Goal: Task Accomplishment & Management: Complete application form

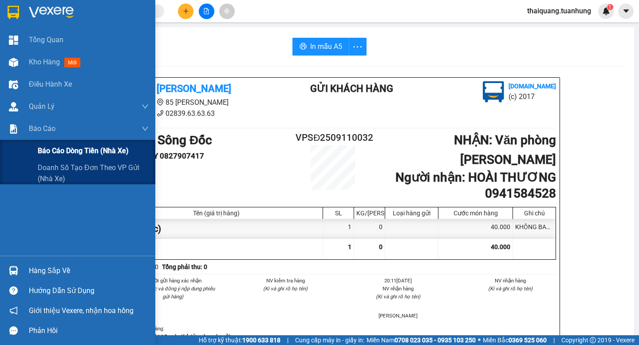
click at [63, 146] on span "Báo cáo dòng tiền (nhà xe)" at bounding box center [83, 150] width 91 height 11
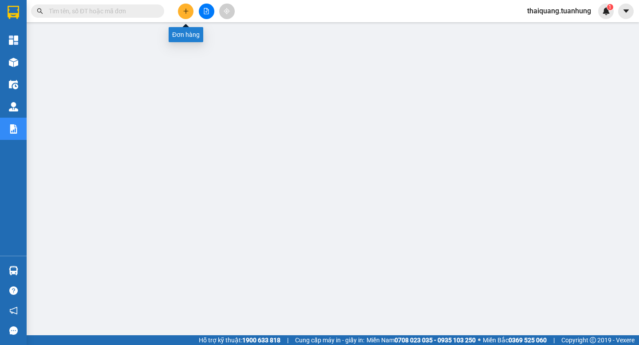
click at [187, 11] on icon "plus" at bounding box center [185, 11] width 5 height 0
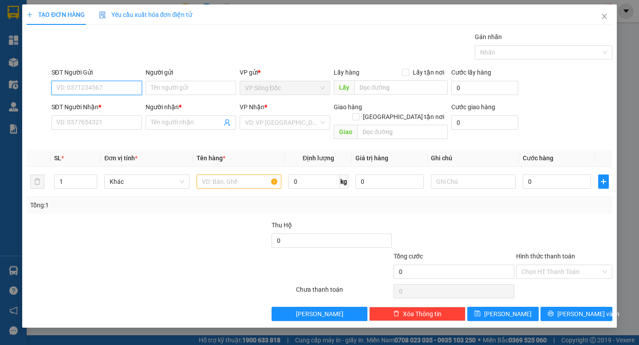
click at [124, 90] on input "SĐT Người Gửi" at bounding box center [96, 88] width 91 height 14
paste input "0947630610"
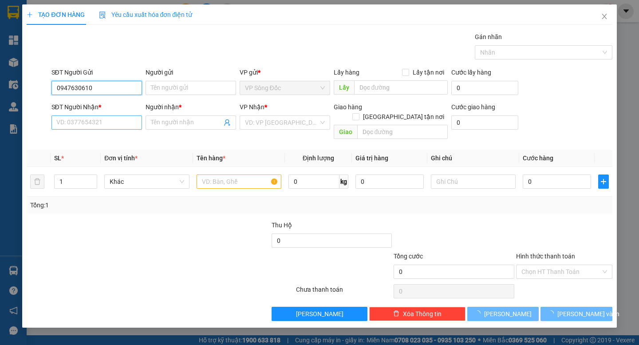
type input "0947630610"
click at [130, 127] on input "SĐT Người Nhận *" at bounding box center [96, 122] width 91 height 14
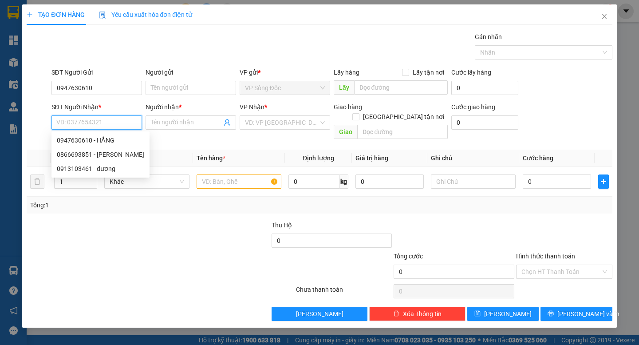
paste input "0947630610"
type input "0947630610"
click at [113, 142] on div "0947630610 - HẰNG" at bounding box center [97, 140] width 80 height 10
type input "HẰNG"
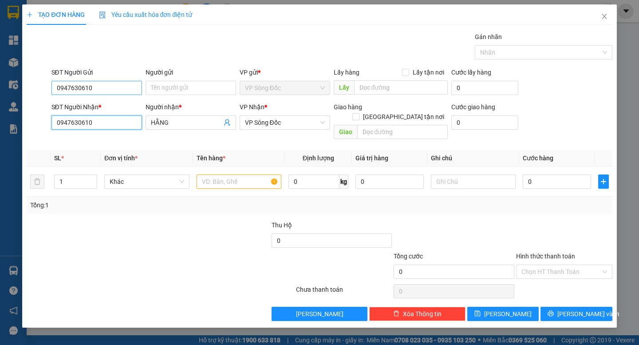
type input "0947630610"
click at [121, 89] on input "0947630610" at bounding box center [96, 88] width 91 height 14
click at [116, 104] on div "0947630610 - HẰNG" at bounding box center [97, 106] width 80 height 10
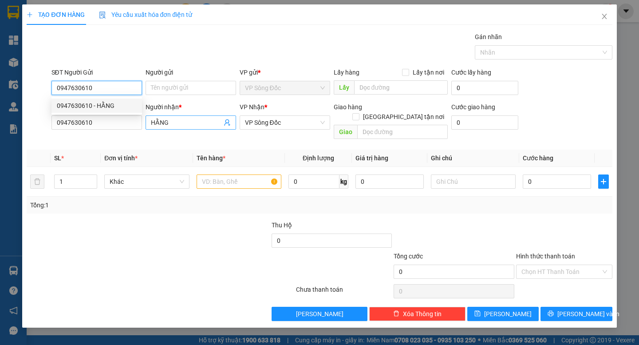
type input "HẰNG"
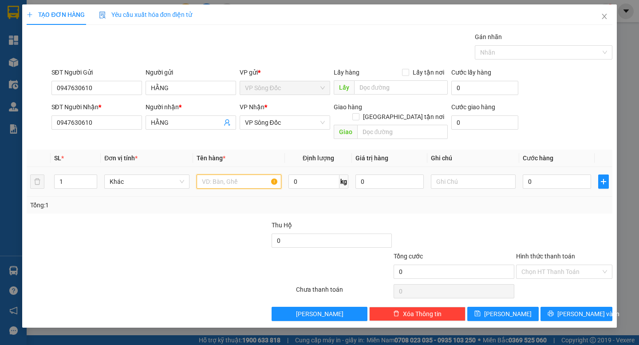
click at [221, 178] on input "text" at bounding box center [239, 181] width 85 height 14
type input "PHỤ THU BAGA KHÁCH THEO XE"
click at [468, 174] on input "text" at bounding box center [473, 181] width 85 height 14
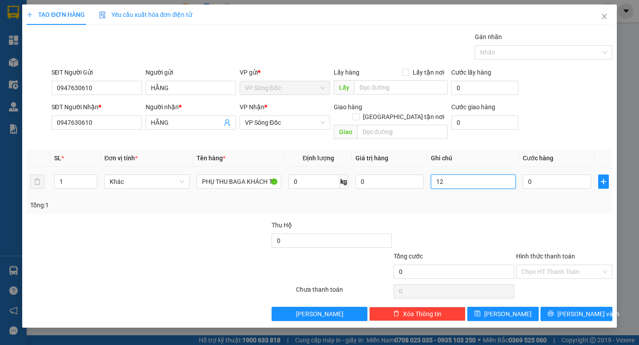
type input "1"
type input "XE 128"
click at [548, 265] on input "Hình thức thanh toán" at bounding box center [561, 271] width 79 height 13
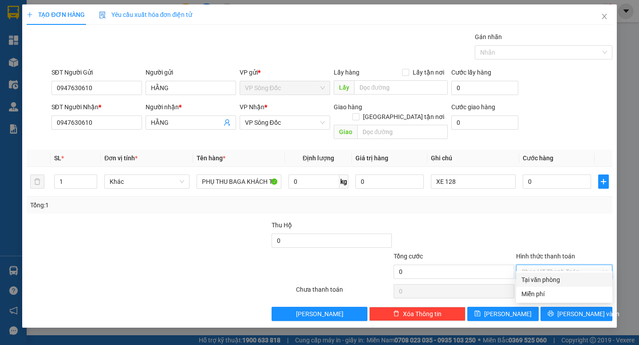
click at [556, 277] on div "Tại văn phòng" at bounding box center [565, 280] width 86 height 10
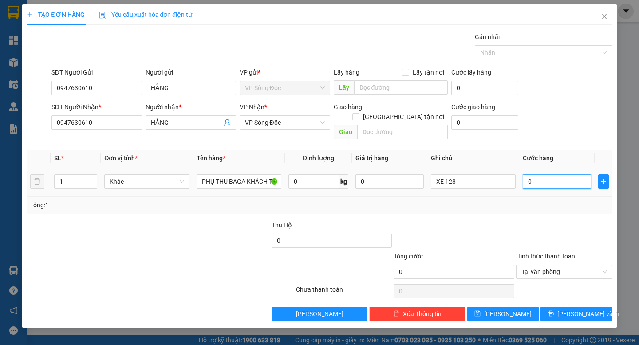
click at [558, 174] on input "0" at bounding box center [557, 181] width 68 height 14
type input "1"
type input "10"
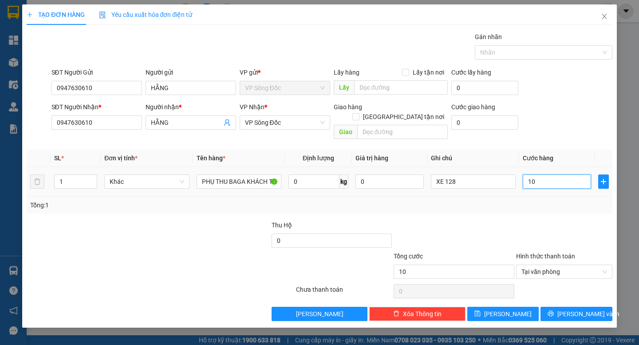
type input "100"
type input "100.000"
click at [566, 220] on div at bounding box center [564, 235] width 98 height 31
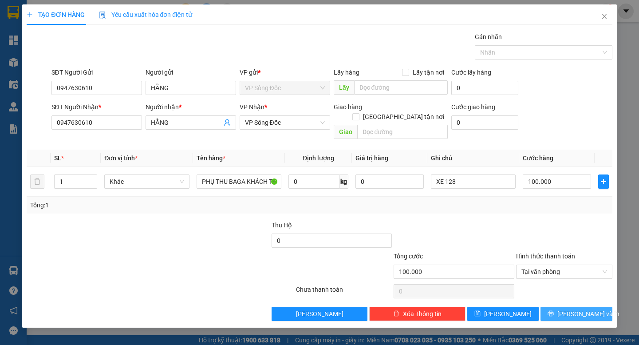
click at [569, 309] on span "Lưu và In" at bounding box center [588, 314] width 62 height 10
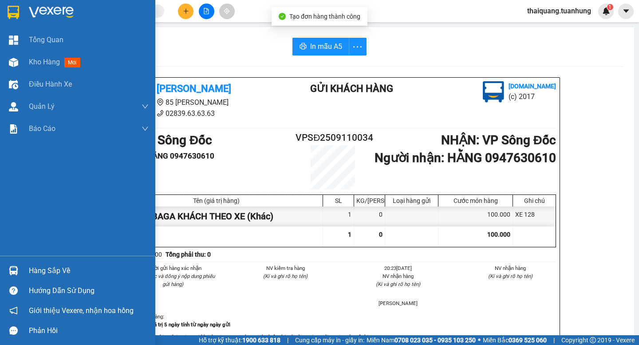
click at [28, 66] on div "Kho hàng mới" at bounding box center [77, 62] width 155 height 22
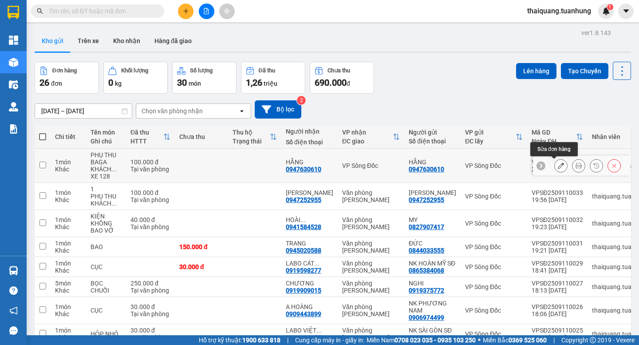
click at [558, 166] on icon at bounding box center [561, 165] width 6 height 6
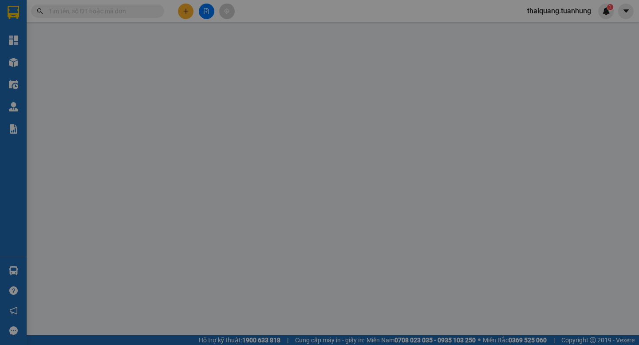
type input "0947630610"
type input "HẰNG"
type input "0947630610"
type input "HẰNG"
type input "100.000"
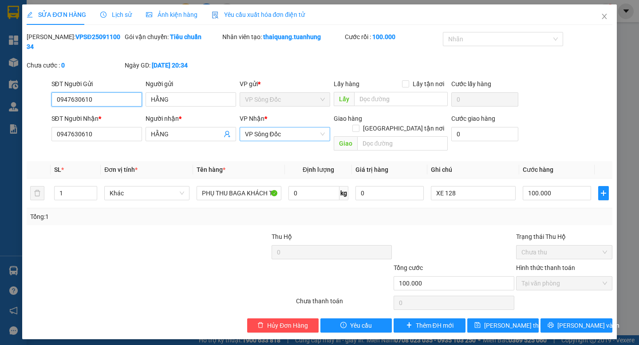
click at [283, 127] on span "VP Sông Đốc" at bounding box center [285, 133] width 80 height 13
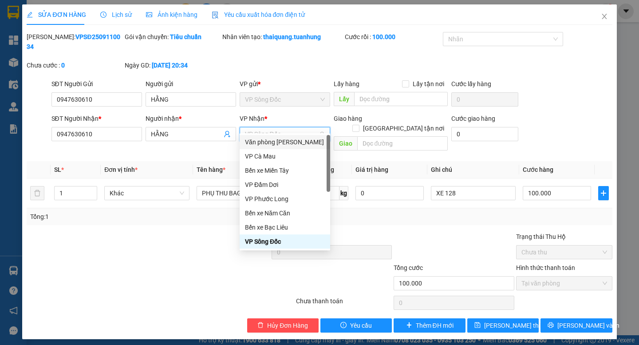
drag, startPoint x: 300, startPoint y: 141, endPoint x: 318, endPoint y: 145, distance: 18.5
click at [300, 141] on div "Văn phòng [PERSON_NAME]" at bounding box center [285, 142] width 80 height 10
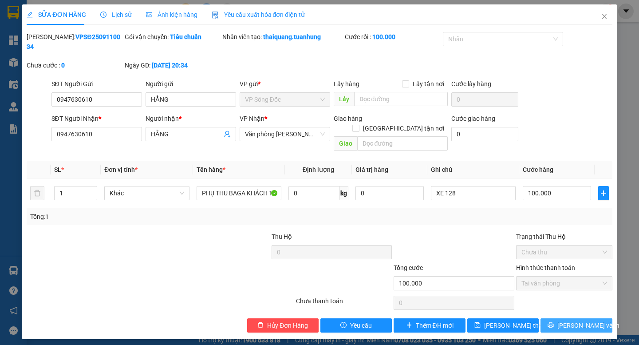
click at [554, 322] on icon "printer" at bounding box center [551, 325] width 6 height 6
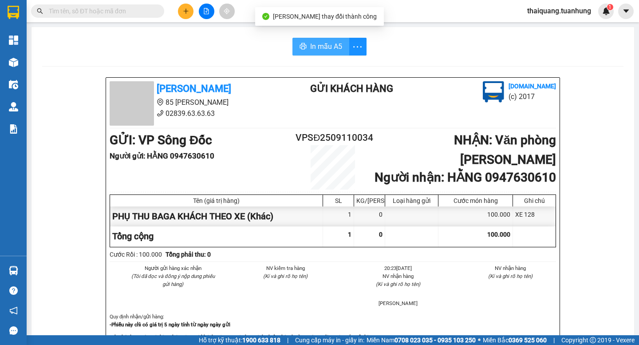
click at [326, 47] on span "In mẫu A5" at bounding box center [326, 46] width 32 height 11
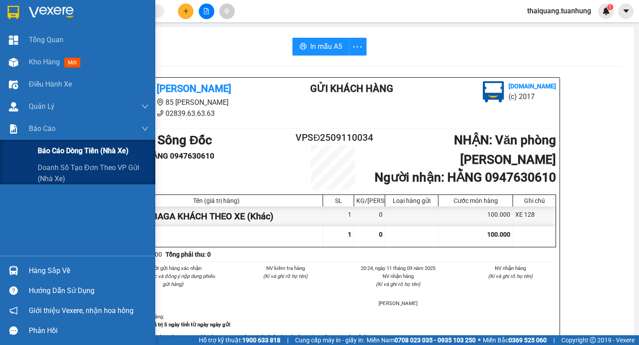
click at [47, 148] on span "Báo cáo dòng tiền (nhà xe)" at bounding box center [83, 150] width 91 height 11
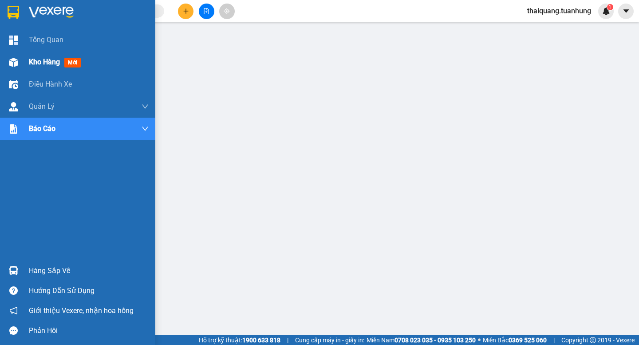
click at [24, 63] on div "Kho hàng mới" at bounding box center [77, 62] width 155 height 22
